Goal: Information Seeking & Learning: Learn about a topic

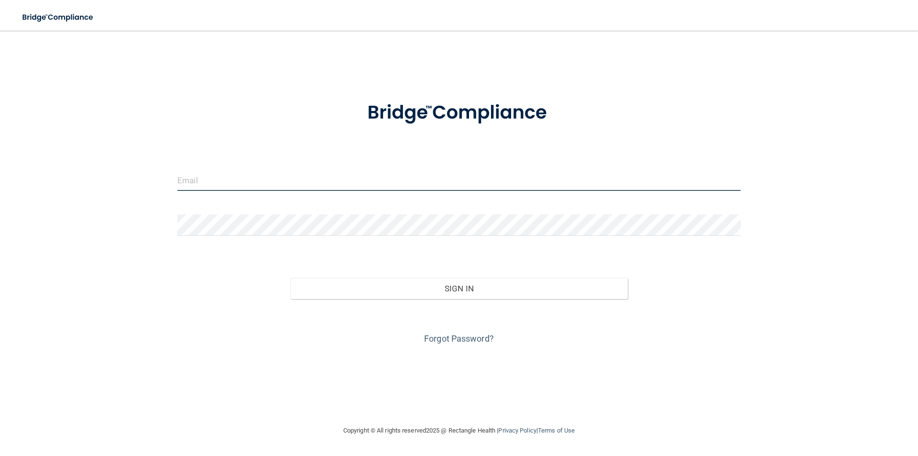
click at [291, 186] on input "email" at bounding box center [458, 180] width 563 height 22
type input "[EMAIL_ADDRESS][DOMAIN_NAME]"
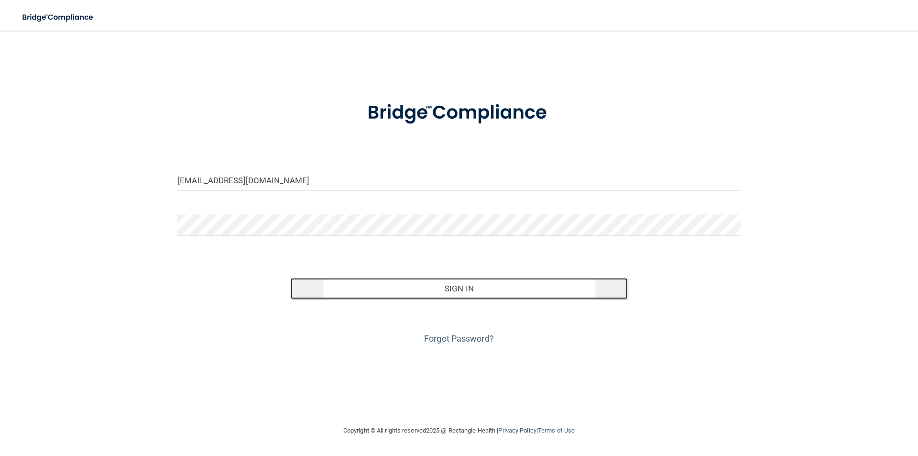
click at [467, 290] on button "Sign In" at bounding box center [459, 288] width 338 height 21
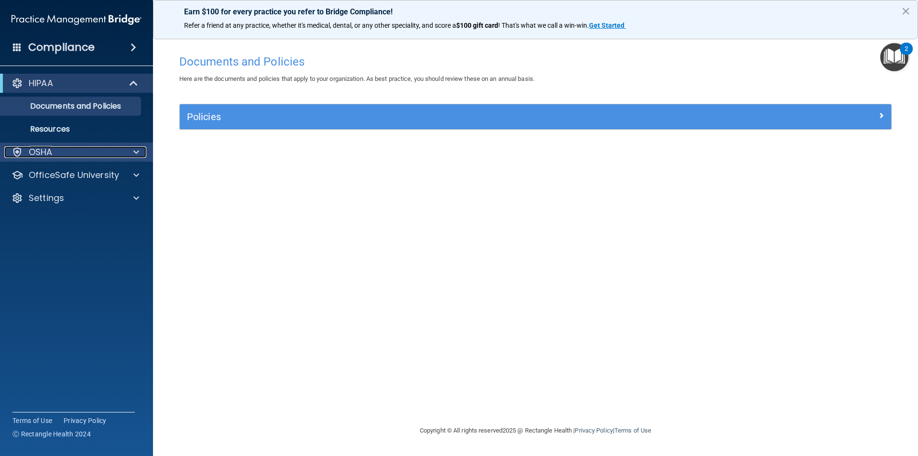
click at [91, 150] on div "OSHA" at bounding box center [63, 151] width 119 height 11
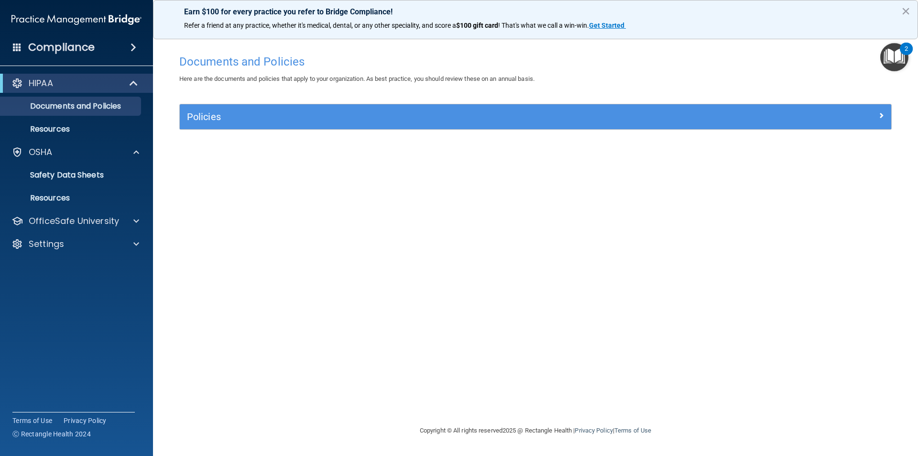
click at [896, 60] on img "Open Resource Center, 2 new notifications" at bounding box center [894, 57] width 28 height 28
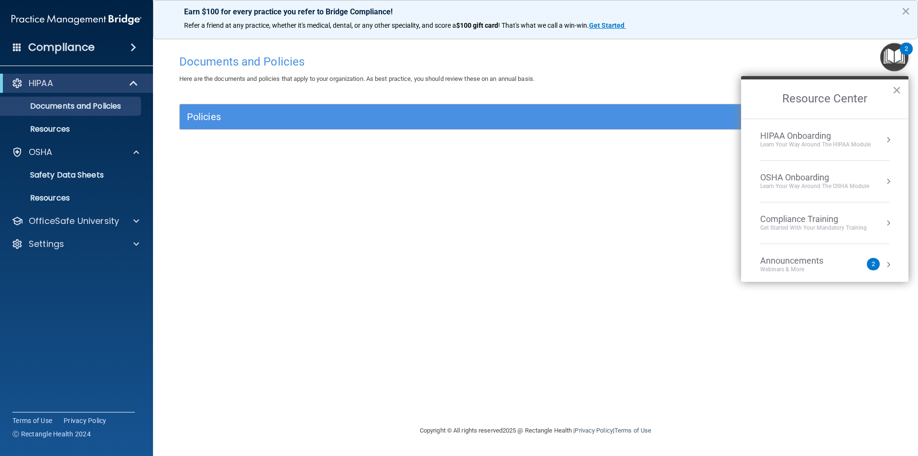
click at [860, 261] on div "Announcements Webinars & More" at bounding box center [810, 264] width 101 height 18
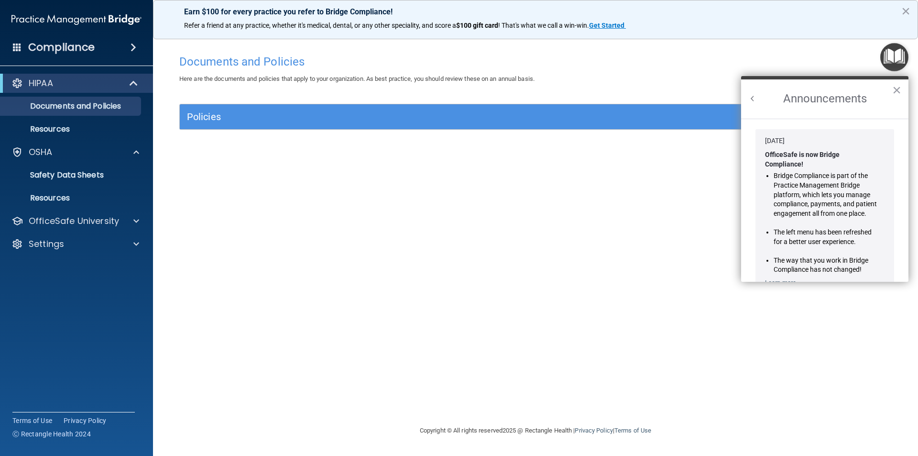
scroll to position [157, 0]
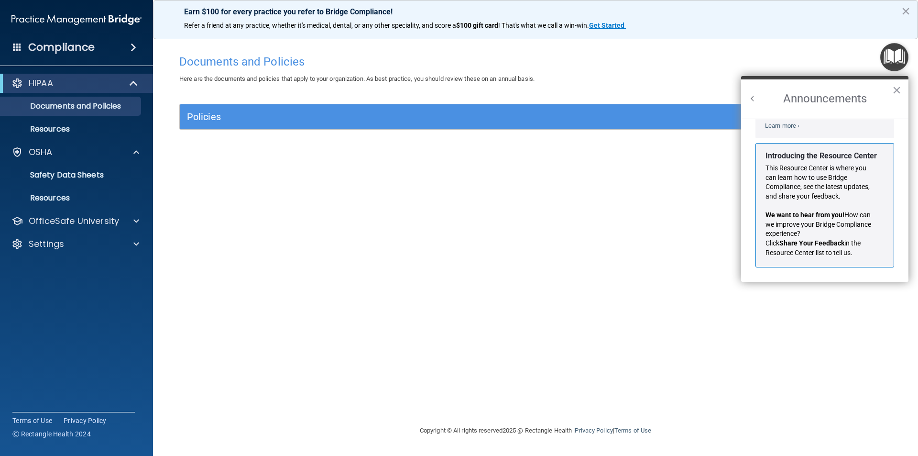
click at [895, 92] on button "×" at bounding box center [896, 89] width 9 height 15
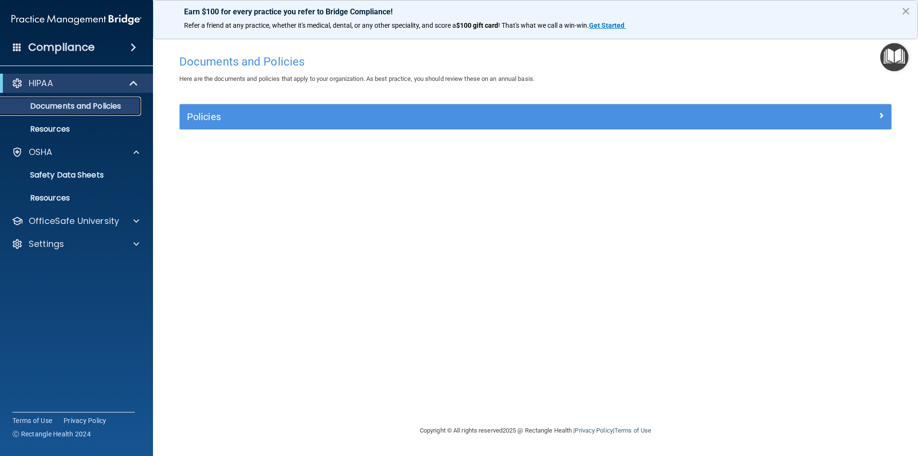
click at [63, 108] on p "Documents and Policies" at bounding box center [71, 106] width 131 height 10
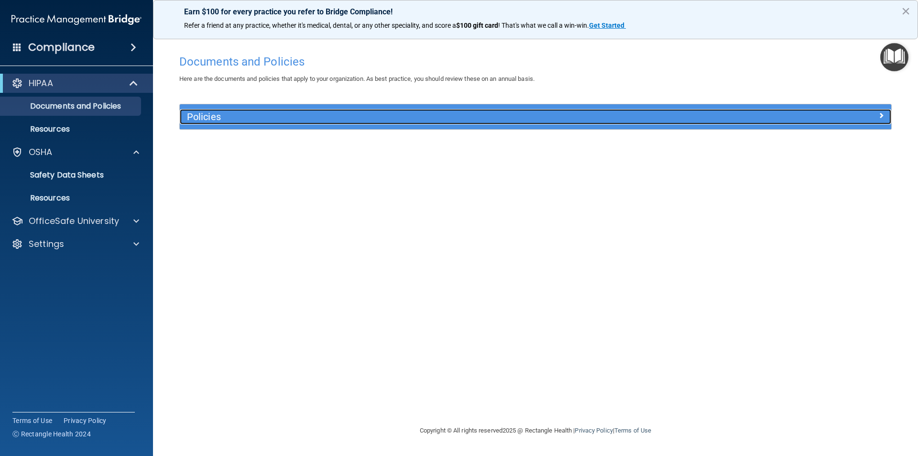
click at [271, 122] on h5 "Policies" at bounding box center [446, 116] width 519 height 11
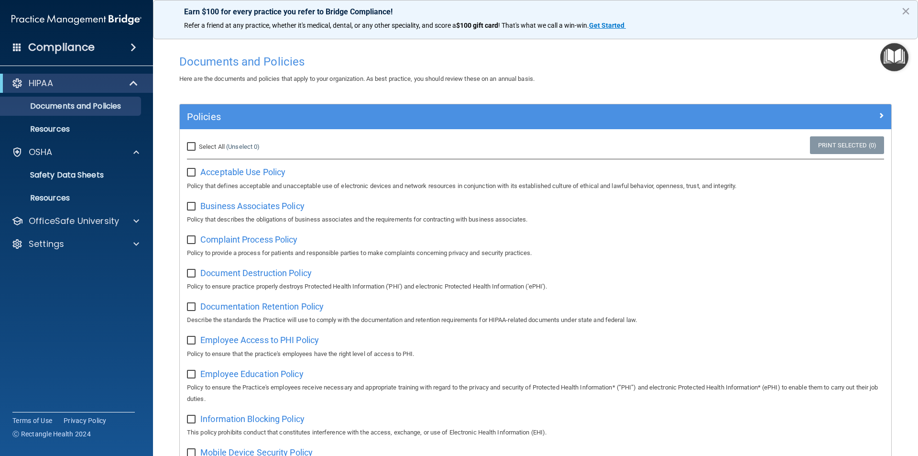
click at [191, 148] on input "Select All (Unselect 0) Unselect All" at bounding box center [192, 147] width 11 height 8
checkbox input "true"
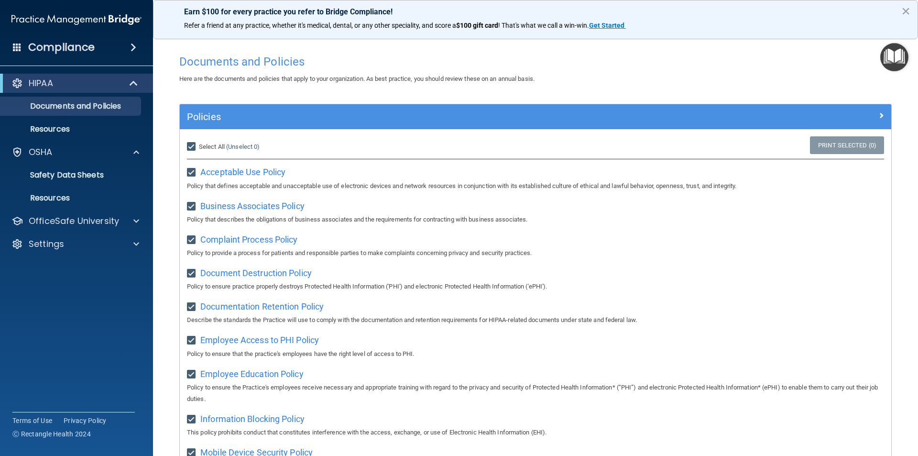
checkbox input "true"
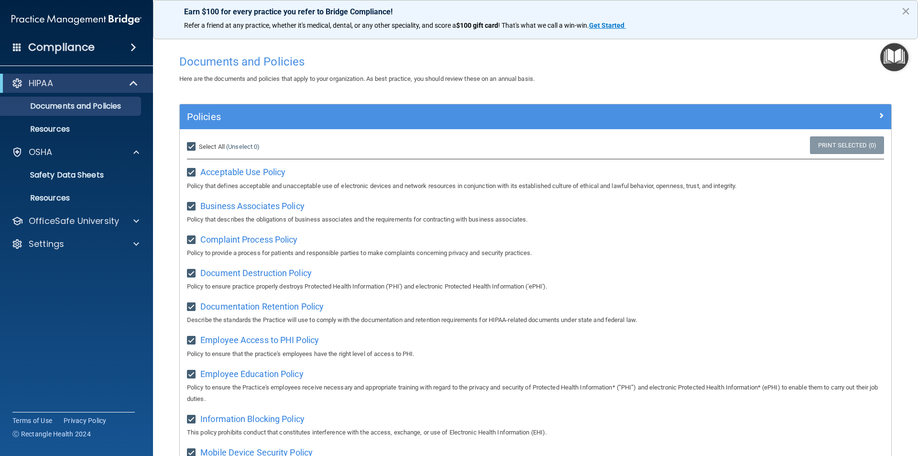
checkbox input "true"
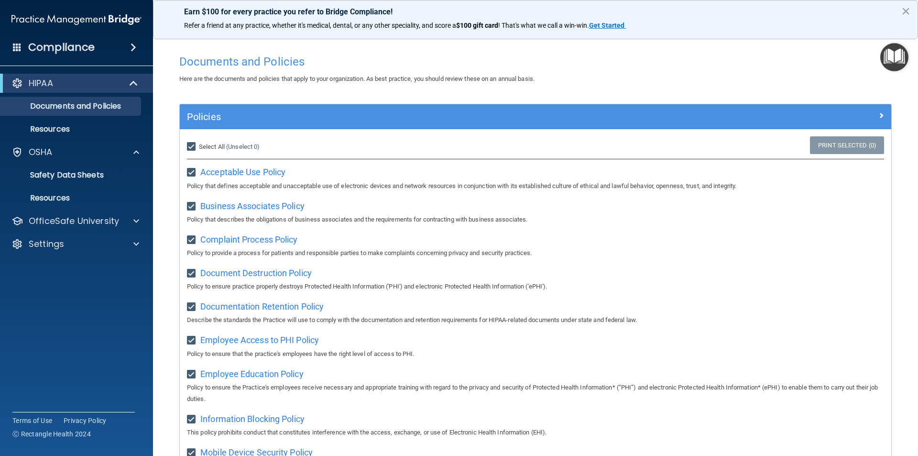
checkbox input "true"
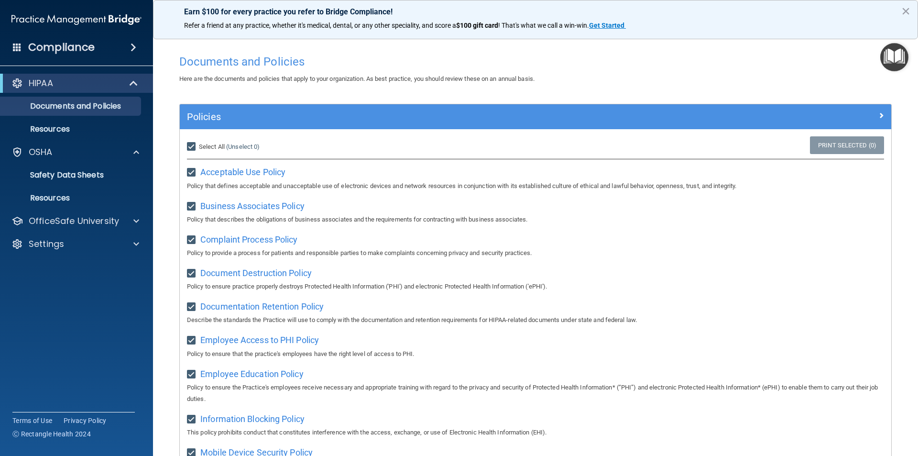
checkbox input "true"
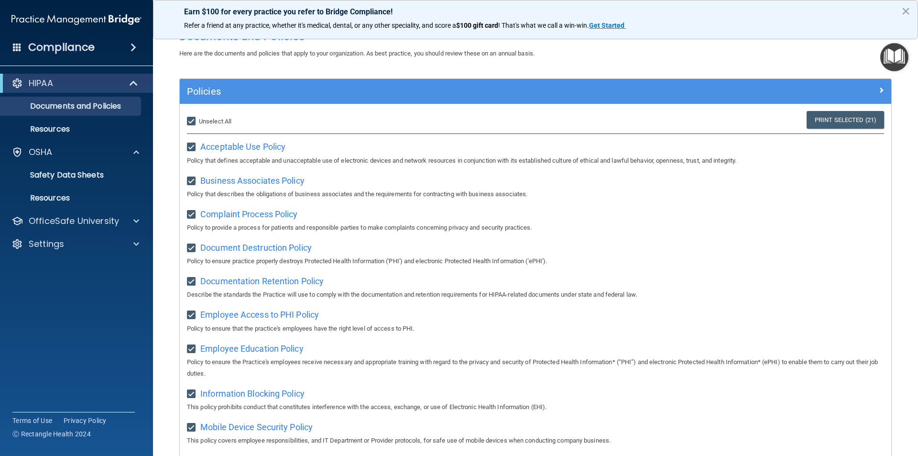
scroll to position [0, 0]
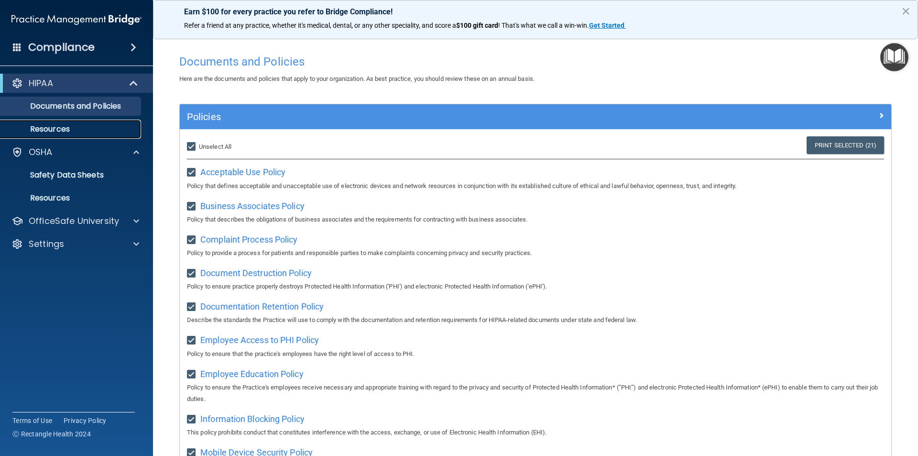
click at [60, 130] on p "Resources" at bounding box center [71, 129] width 131 height 10
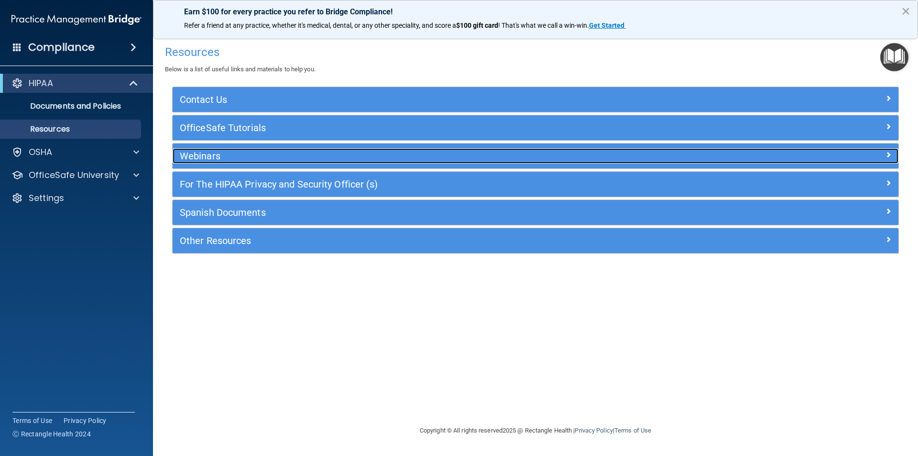
click at [212, 149] on div "Webinars" at bounding box center [445, 155] width 545 height 15
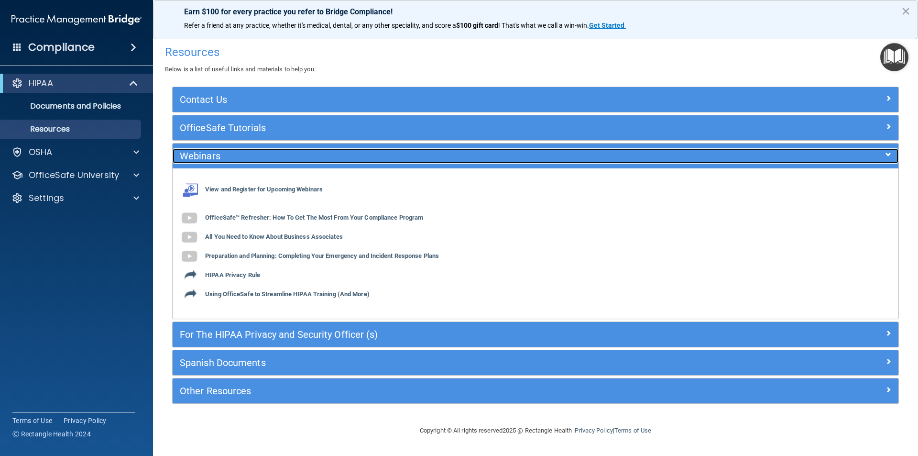
drag, startPoint x: 216, startPoint y: 154, endPoint x: 230, endPoint y: 146, distance: 16.1
click at [216, 154] on h5 "Webinars" at bounding box center [445, 156] width 530 height 11
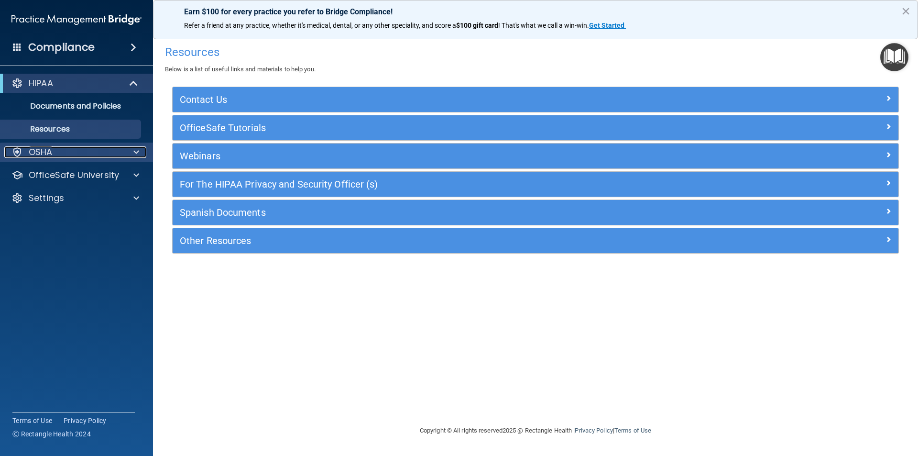
click at [40, 154] on p "OSHA" at bounding box center [41, 151] width 24 height 11
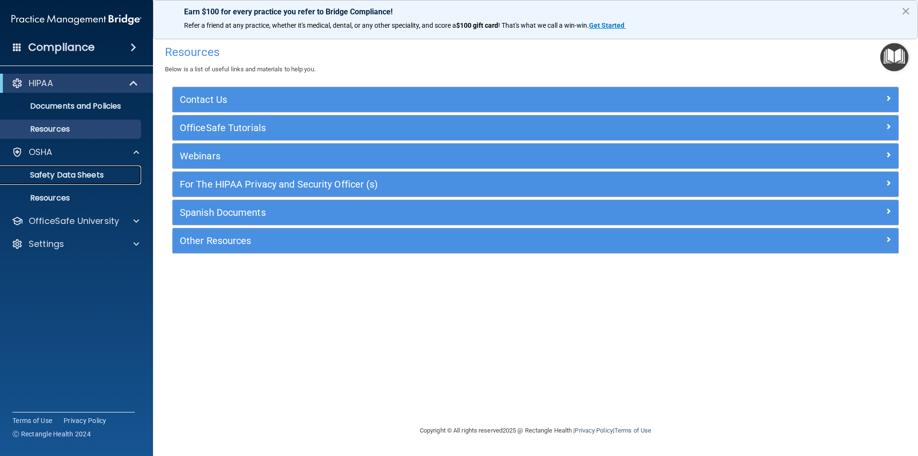
click at [101, 175] on p "Safety Data Sheets" at bounding box center [71, 175] width 131 height 10
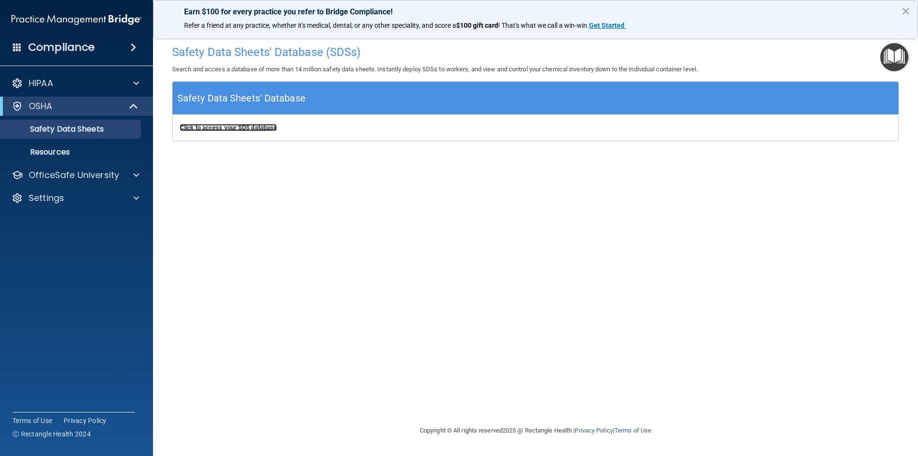
click at [250, 127] on b "Click to access your SDS database" at bounding box center [228, 127] width 97 height 7
click at [74, 154] on p "Resources" at bounding box center [71, 152] width 131 height 10
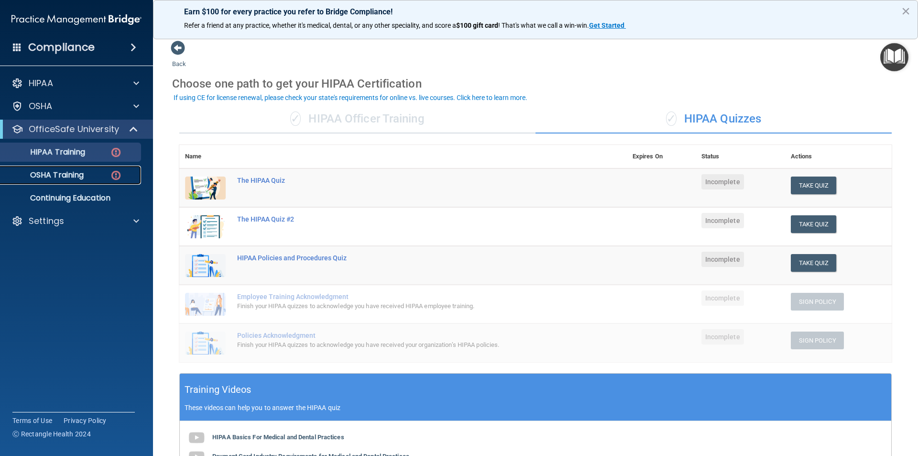
click at [67, 171] on p "OSHA Training" at bounding box center [44, 175] width 77 height 10
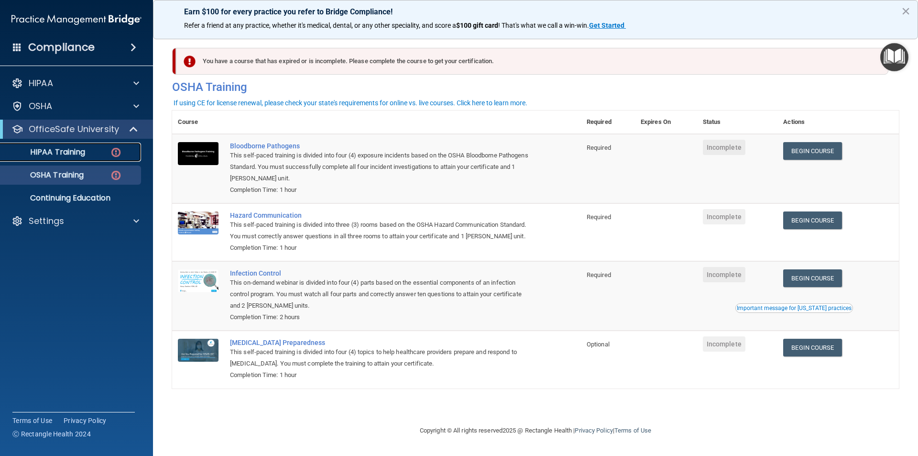
click at [83, 153] on p "HIPAA Training" at bounding box center [45, 152] width 79 height 10
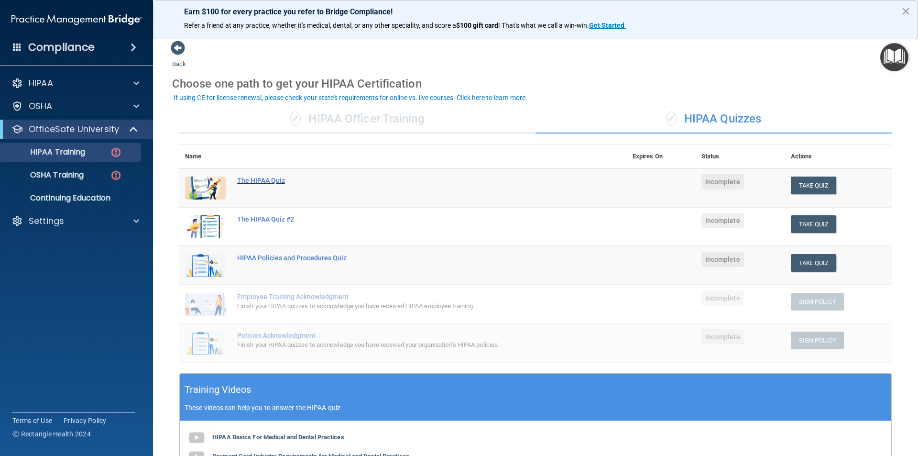
click at [277, 181] on div "The HIPAA Quiz" at bounding box center [408, 180] width 342 height 8
click at [71, 176] on p "OSHA Training" at bounding box center [44, 175] width 77 height 10
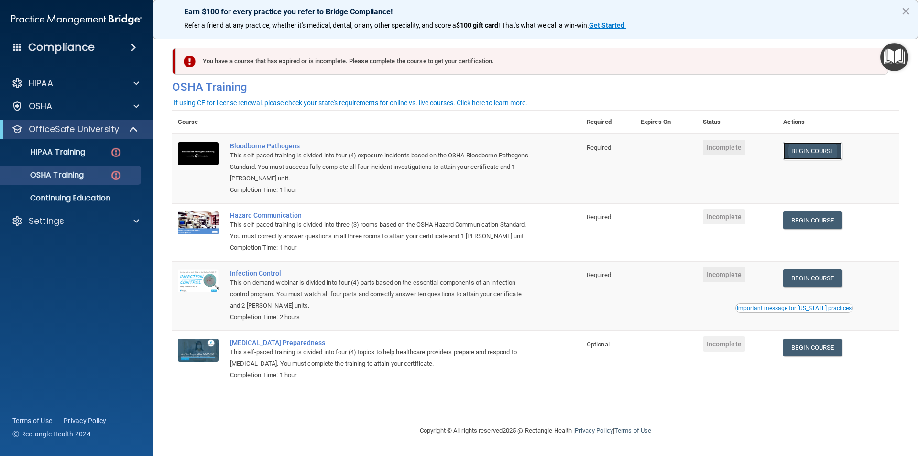
click at [824, 152] on link "Begin Course" at bounding box center [812, 151] width 58 height 18
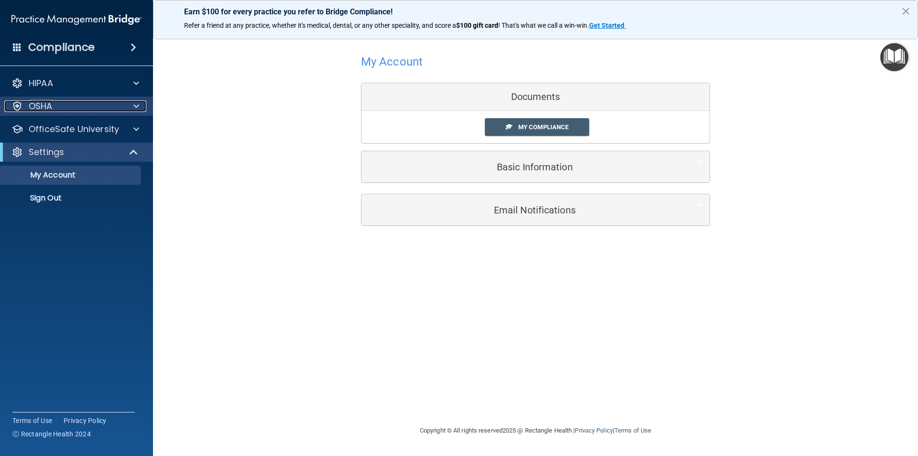
click at [40, 104] on p "OSHA" at bounding box center [41, 105] width 24 height 11
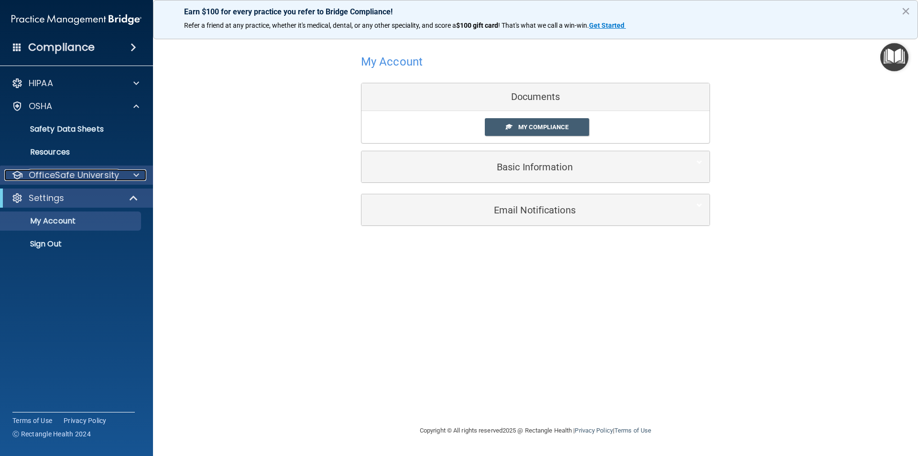
click at [86, 176] on p "OfficeSafe University" at bounding box center [74, 174] width 90 height 11
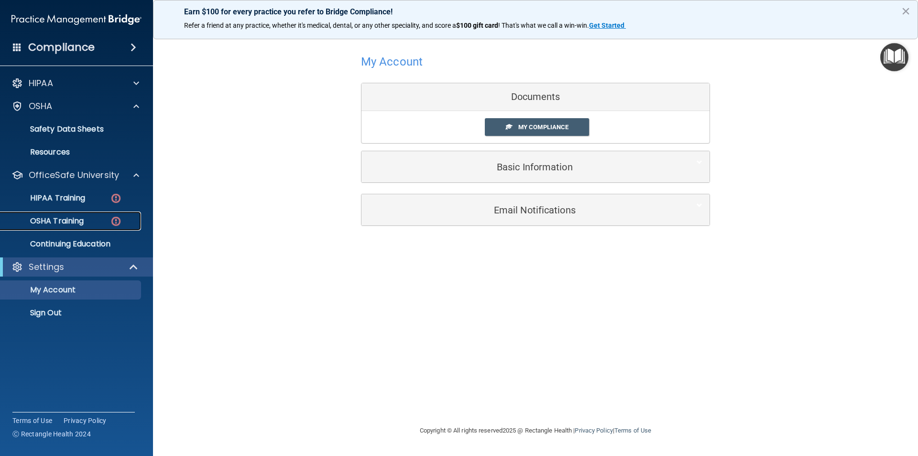
click at [81, 217] on p "OSHA Training" at bounding box center [44, 221] width 77 height 10
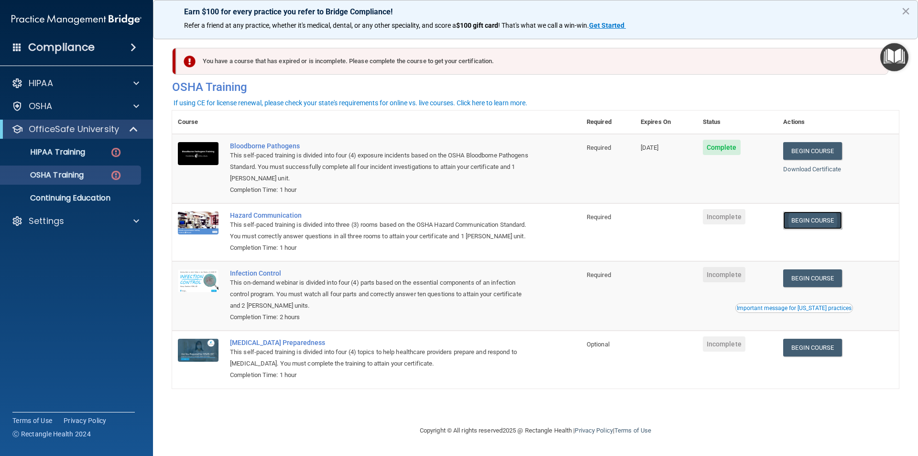
click at [811, 219] on link "Begin Course" at bounding box center [812, 220] width 58 height 18
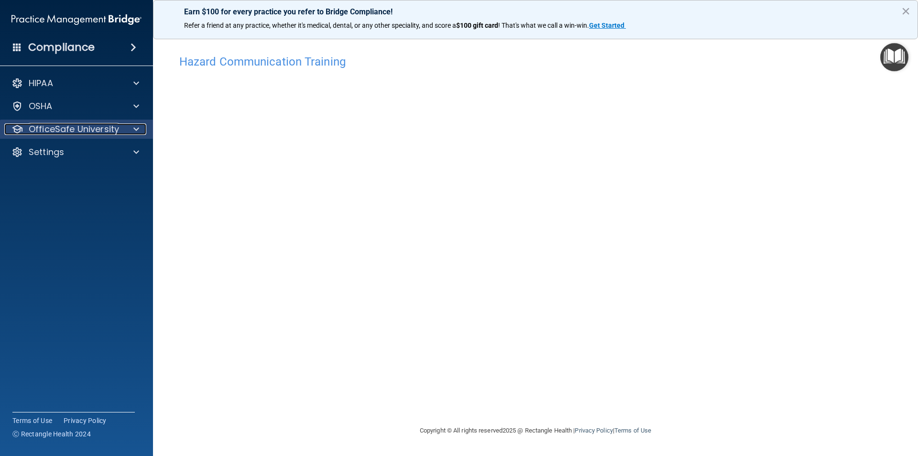
click at [63, 132] on p "OfficeSafe University" at bounding box center [74, 128] width 90 height 11
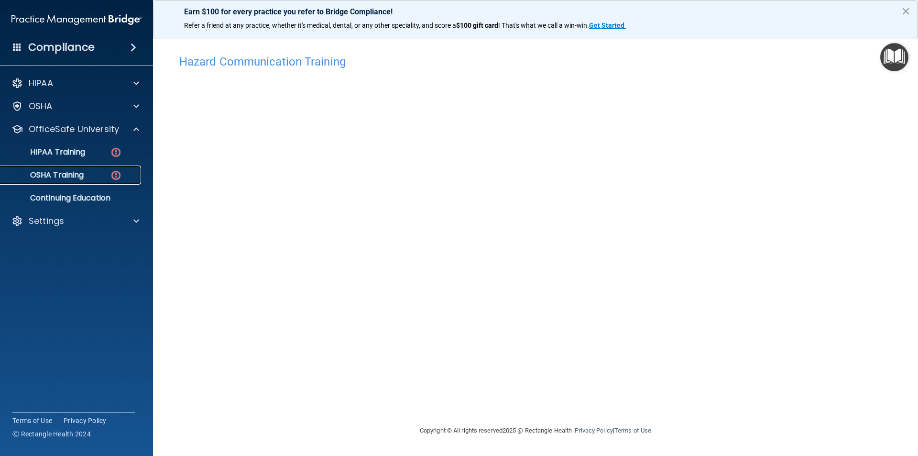
click at [67, 176] on p "OSHA Training" at bounding box center [44, 175] width 77 height 10
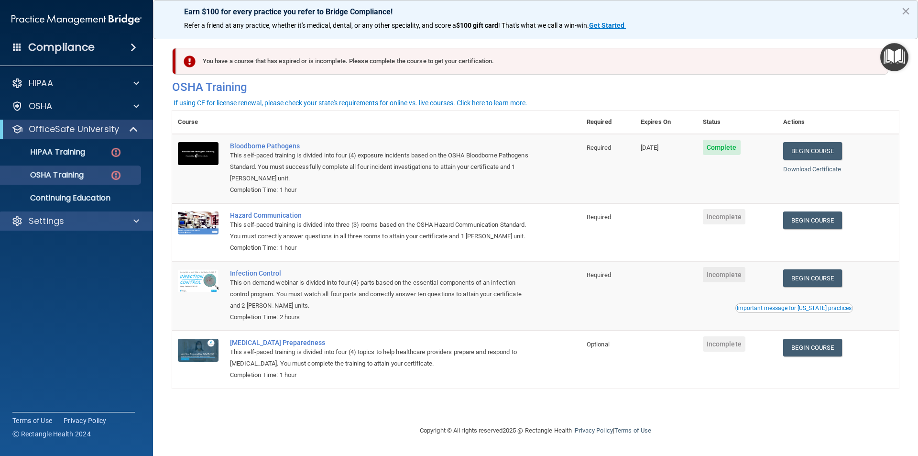
click at [44, 227] on div "Settings" at bounding box center [76, 220] width 153 height 19
click at [43, 216] on p "Settings" at bounding box center [46, 220] width 35 height 11
click at [811, 222] on link "Begin Course" at bounding box center [812, 220] width 58 height 18
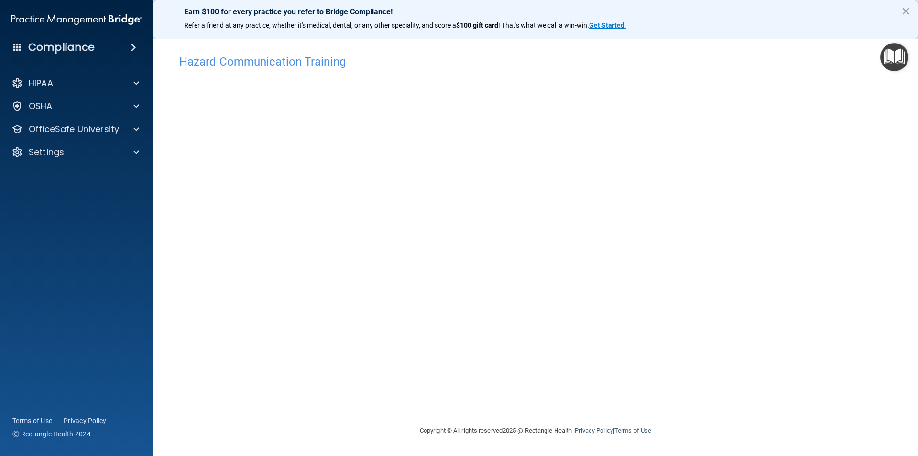
click at [88, 49] on h4 "Compliance" at bounding box center [61, 47] width 66 height 13
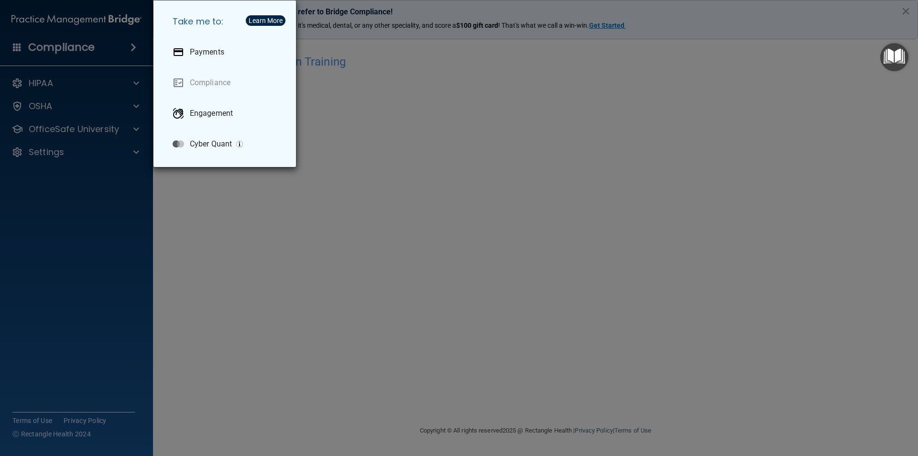
click at [130, 254] on div "Take me to: Payments Compliance Engagement Cyber Quant" at bounding box center [459, 228] width 918 height 456
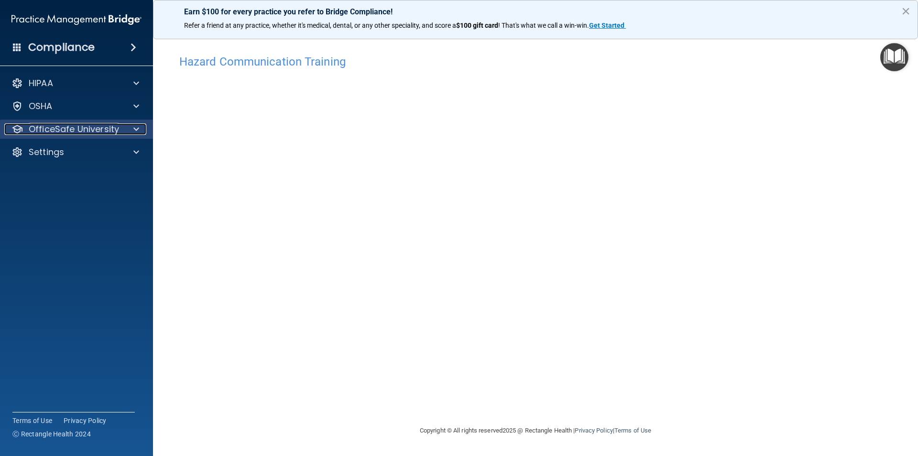
click at [97, 131] on p "OfficeSafe University" at bounding box center [74, 128] width 90 height 11
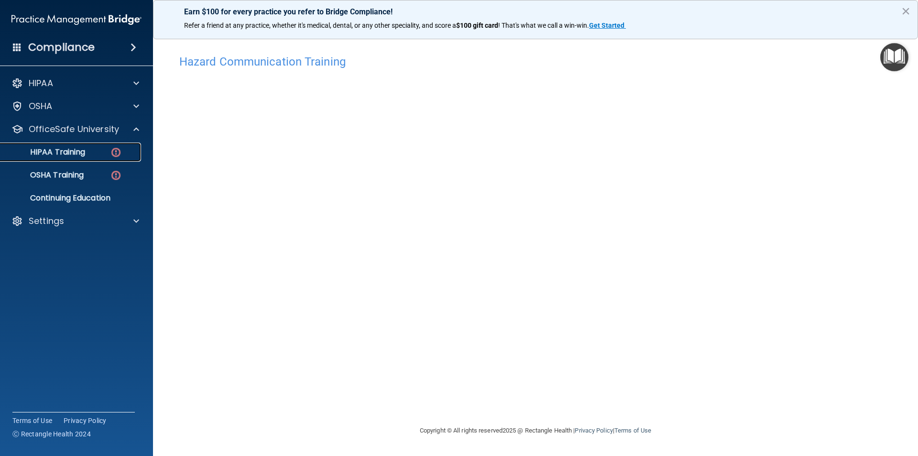
click at [94, 152] on div "HIPAA Training" at bounding box center [71, 152] width 131 height 10
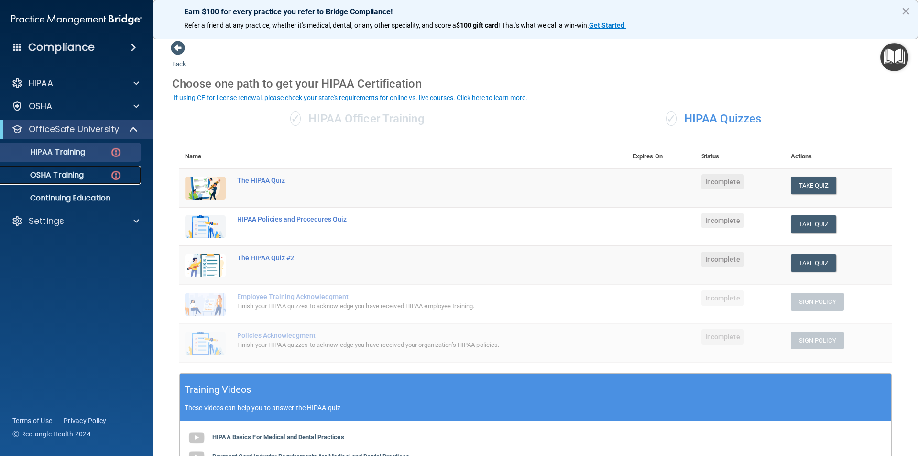
click at [94, 172] on div "OSHA Training" at bounding box center [71, 175] width 131 height 10
